Goal: Navigation & Orientation: Find specific page/section

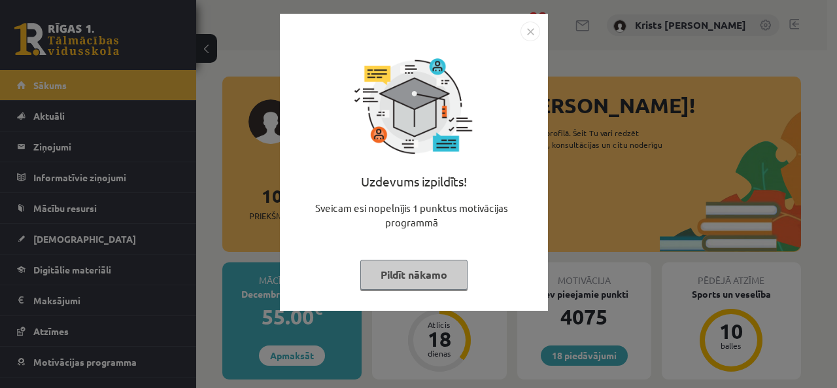
click at [434, 272] on button "Pildīt nākamo" at bounding box center [413, 275] width 107 height 30
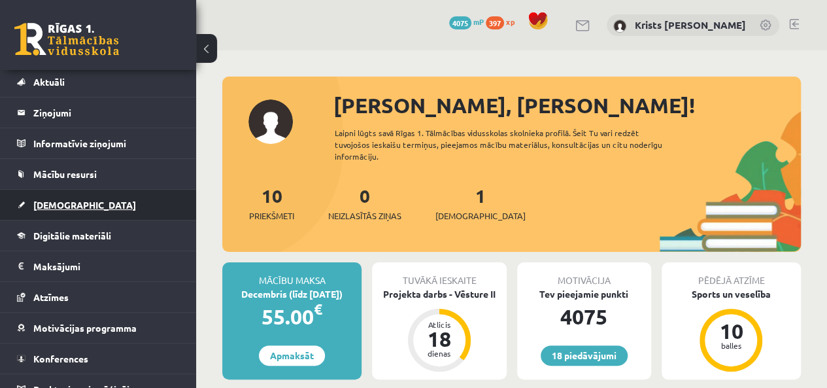
scroll to position [47, 0]
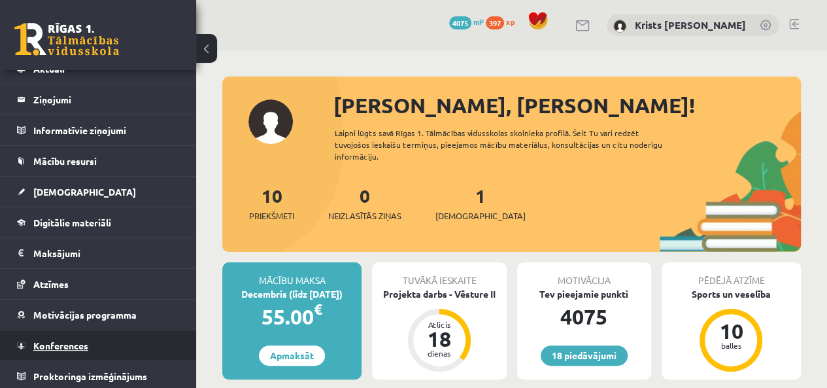
click at [50, 335] on link "Konferences" at bounding box center [98, 345] width 163 height 30
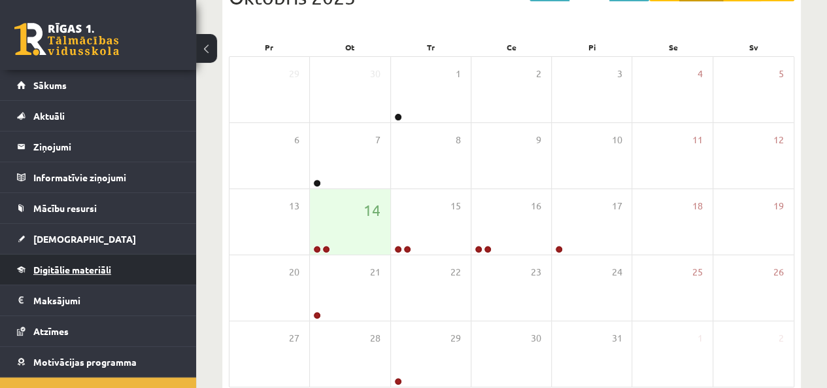
click at [78, 267] on span "Digitālie materiāli" at bounding box center [72, 270] width 78 height 12
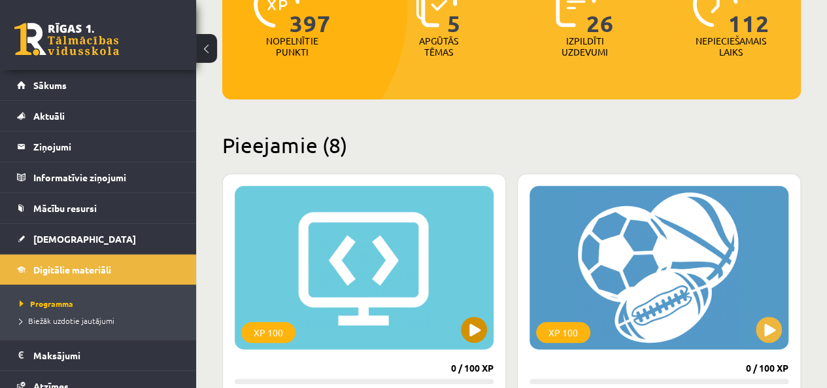
scroll to position [134, 0]
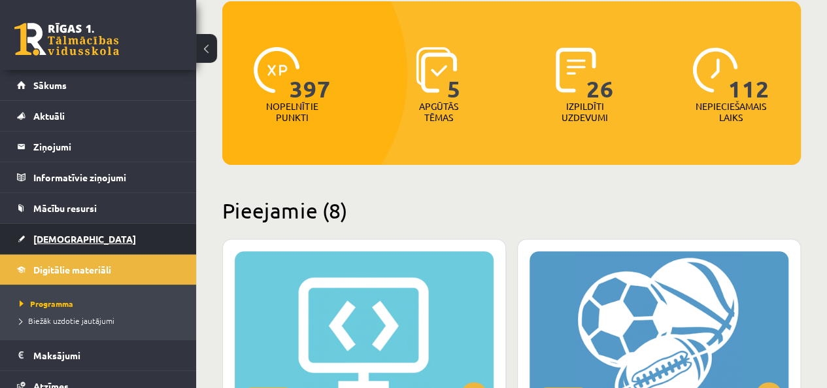
click at [77, 246] on link "[DEMOGRAPHIC_DATA]" at bounding box center [98, 239] width 163 height 30
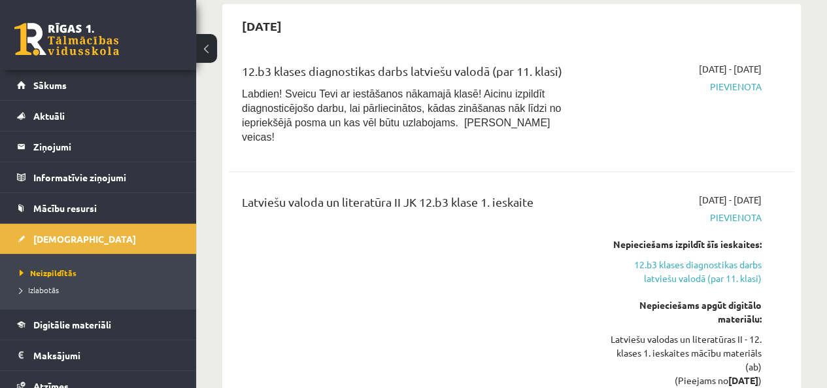
scroll to position [523, 0]
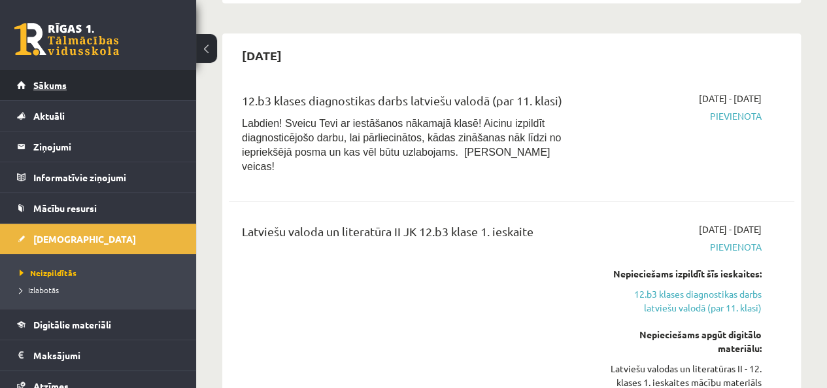
click at [72, 91] on link "Sākums" at bounding box center [98, 85] width 163 height 30
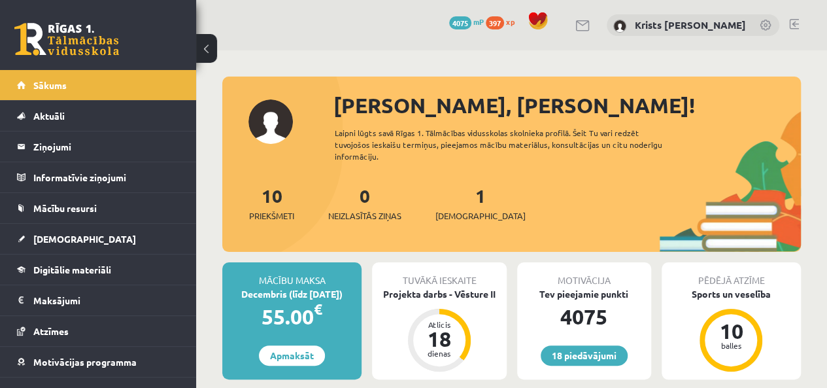
click at [794, 19] on link at bounding box center [794, 24] width 10 height 10
